Goal: Find specific page/section: Find specific page/section

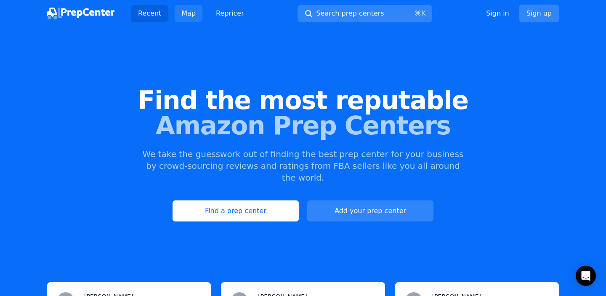
click at [188, 11] on link "Map" at bounding box center [189, 13] width 28 height 17
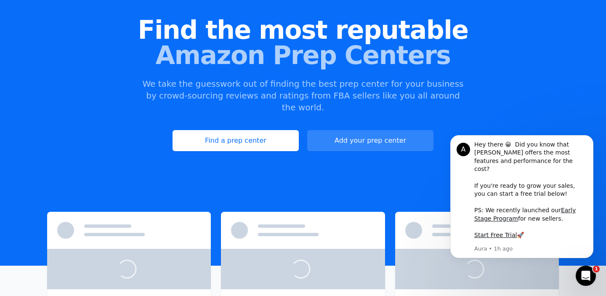
scroll to position [72, 0]
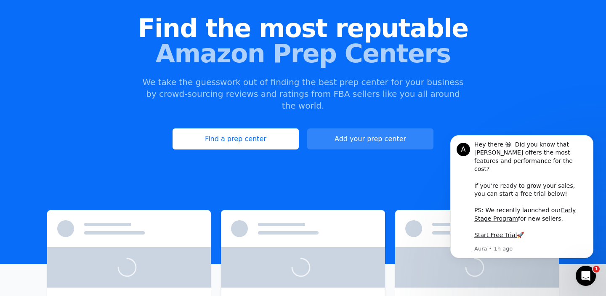
click at [172, 254] on div at bounding box center [129, 267] width 164 height 40
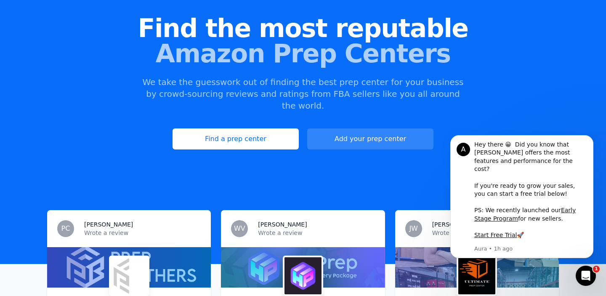
click at [149, 247] on div at bounding box center [129, 267] width 164 height 40
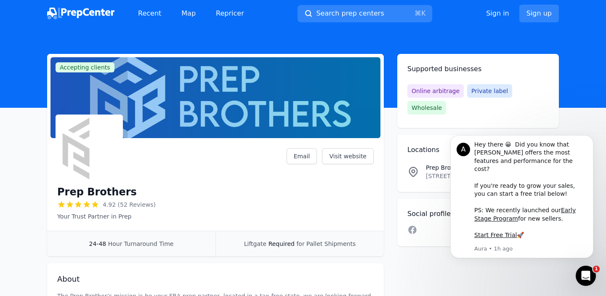
click at [231, 95] on div at bounding box center [216, 97] width 330 height 81
